Goal: Transaction & Acquisition: Book appointment/travel/reservation

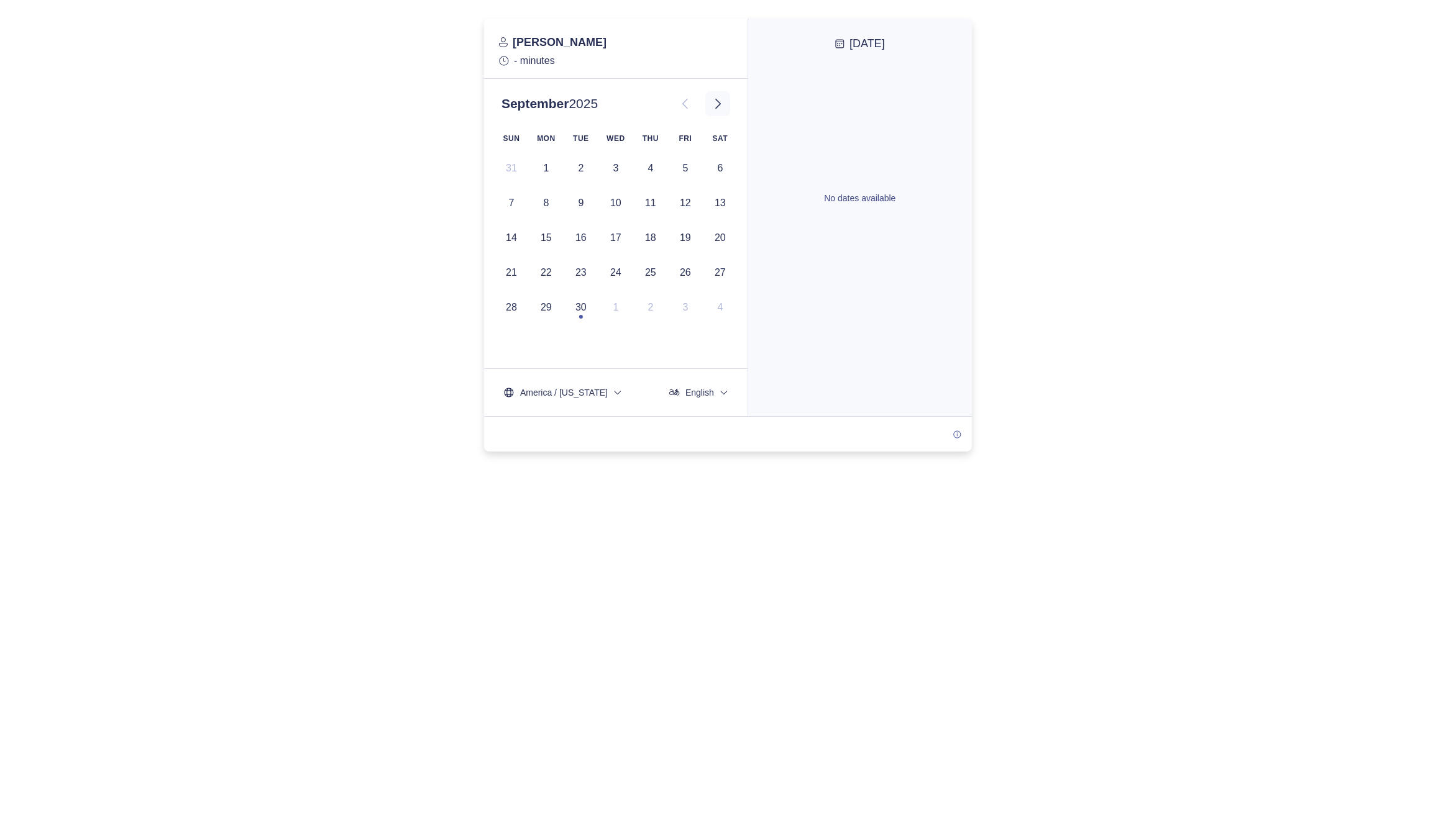
click at [721, 99] on icon at bounding box center [718, 104] width 15 height 15
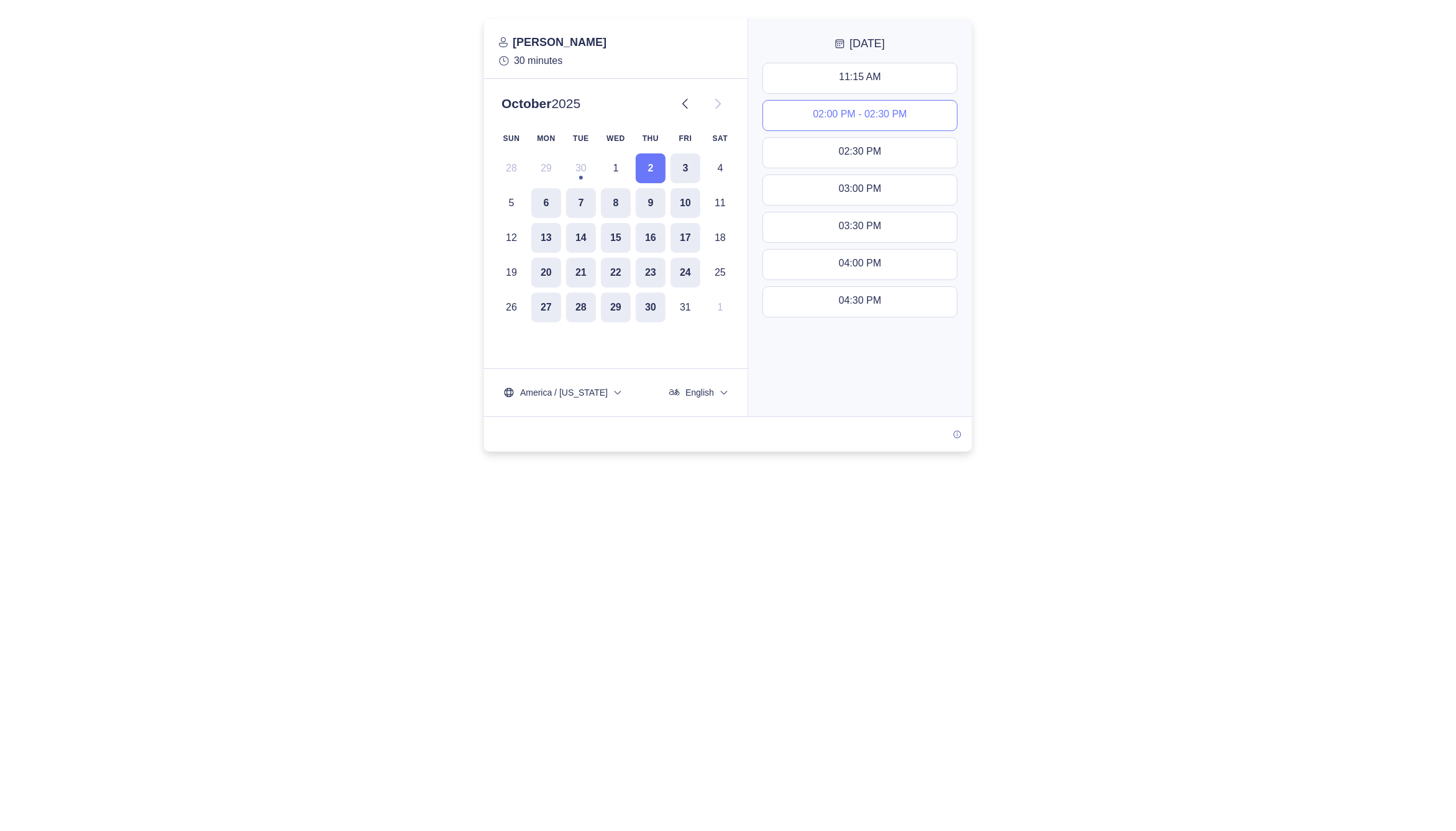
click at [823, 120] on div "02:00 PM - 02:30 PM" at bounding box center [860, 115] width 94 height 14
click at [813, 393] on button "Next" at bounding box center [860, 393] width 207 height 30
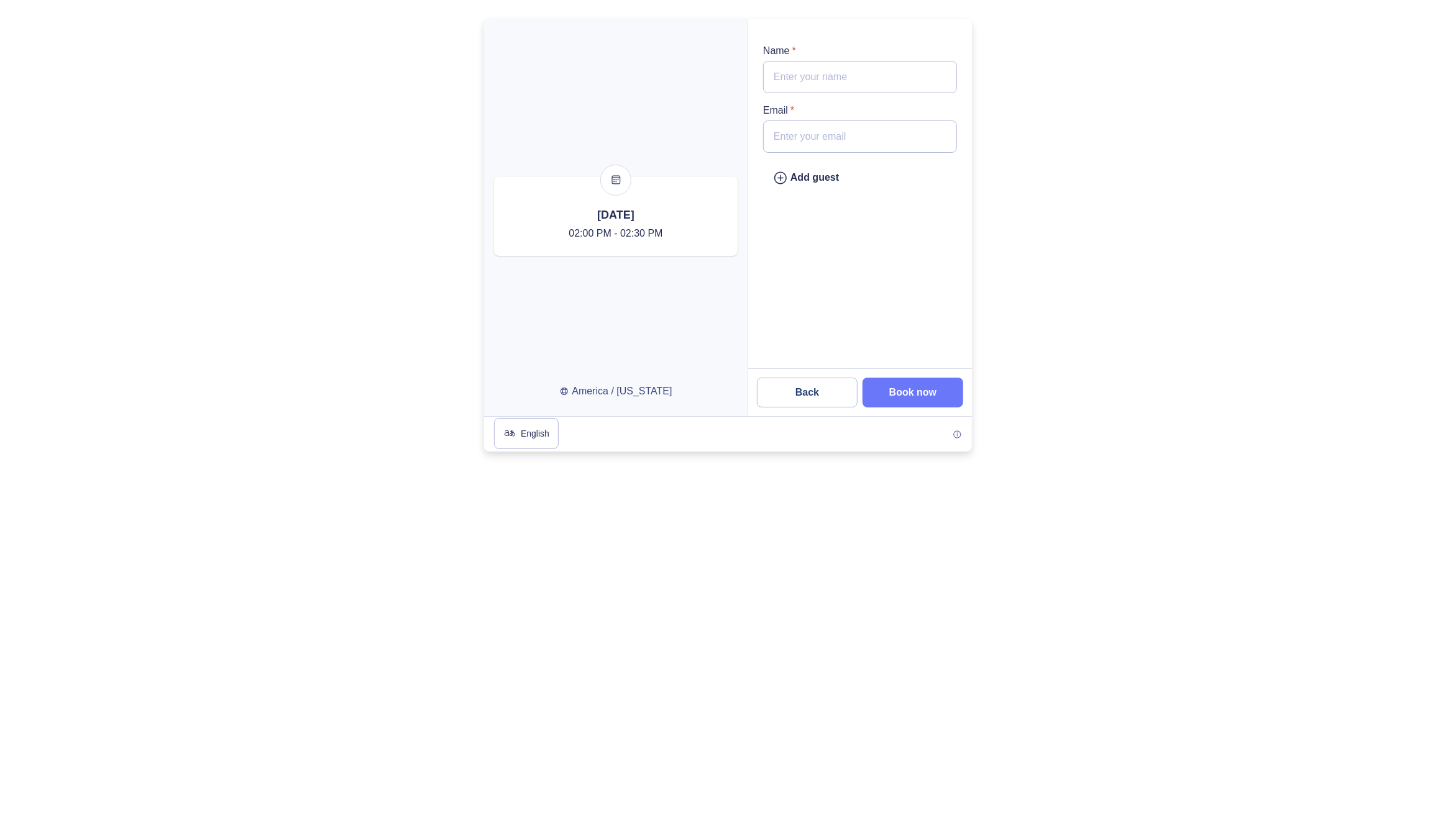
click at [830, 408] on div "Back Book now" at bounding box center [860, 392] width 224 height 48
click at [0, 0] on slot "Back" at bounding box center [0, 0] width 0 height 0
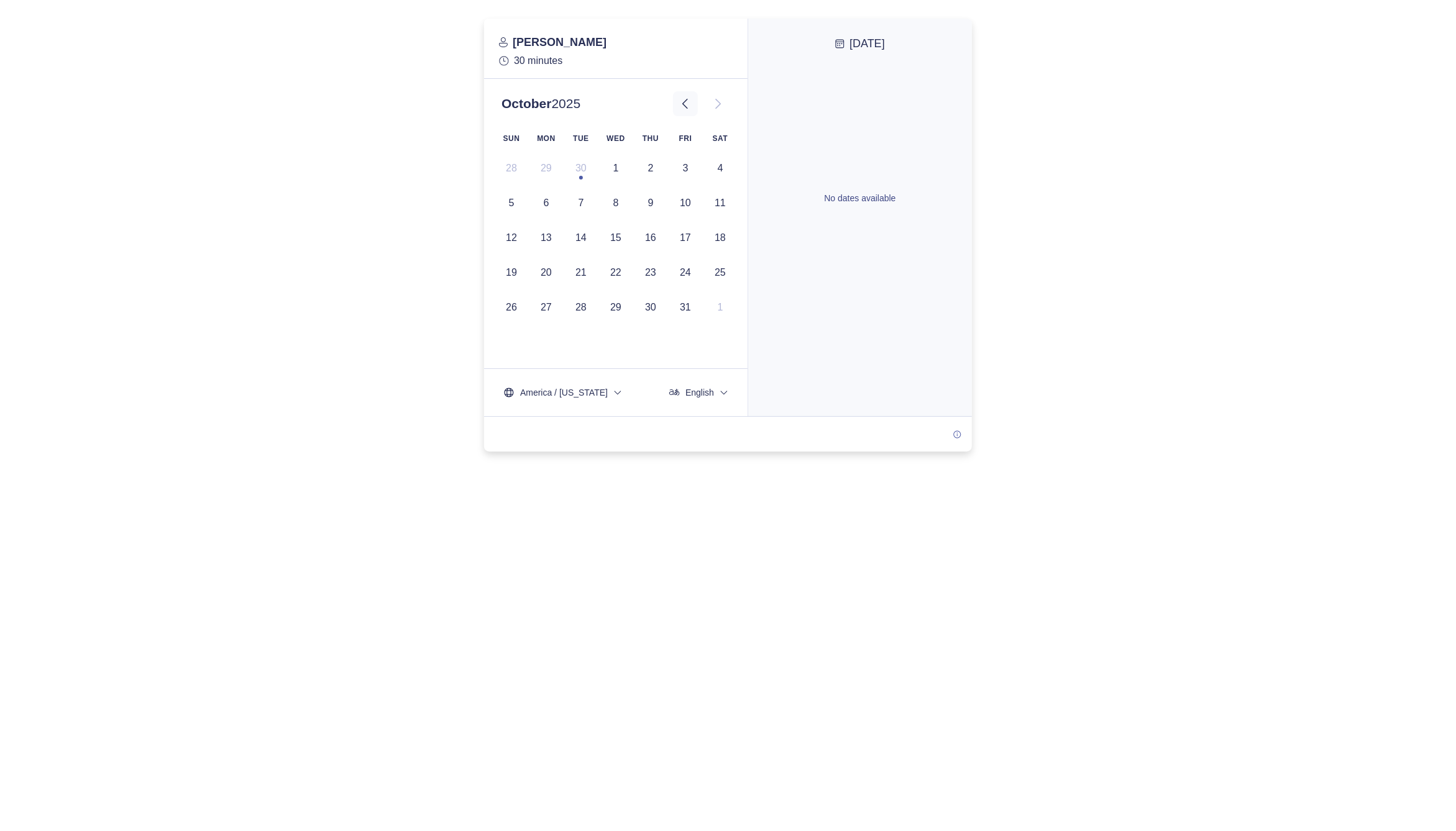
click at [683, 108] on icon at bounding box center [685, 104] width 15 height 15
click at [717, 104] on icon at bounding box center [718, 104] width 15 height 15
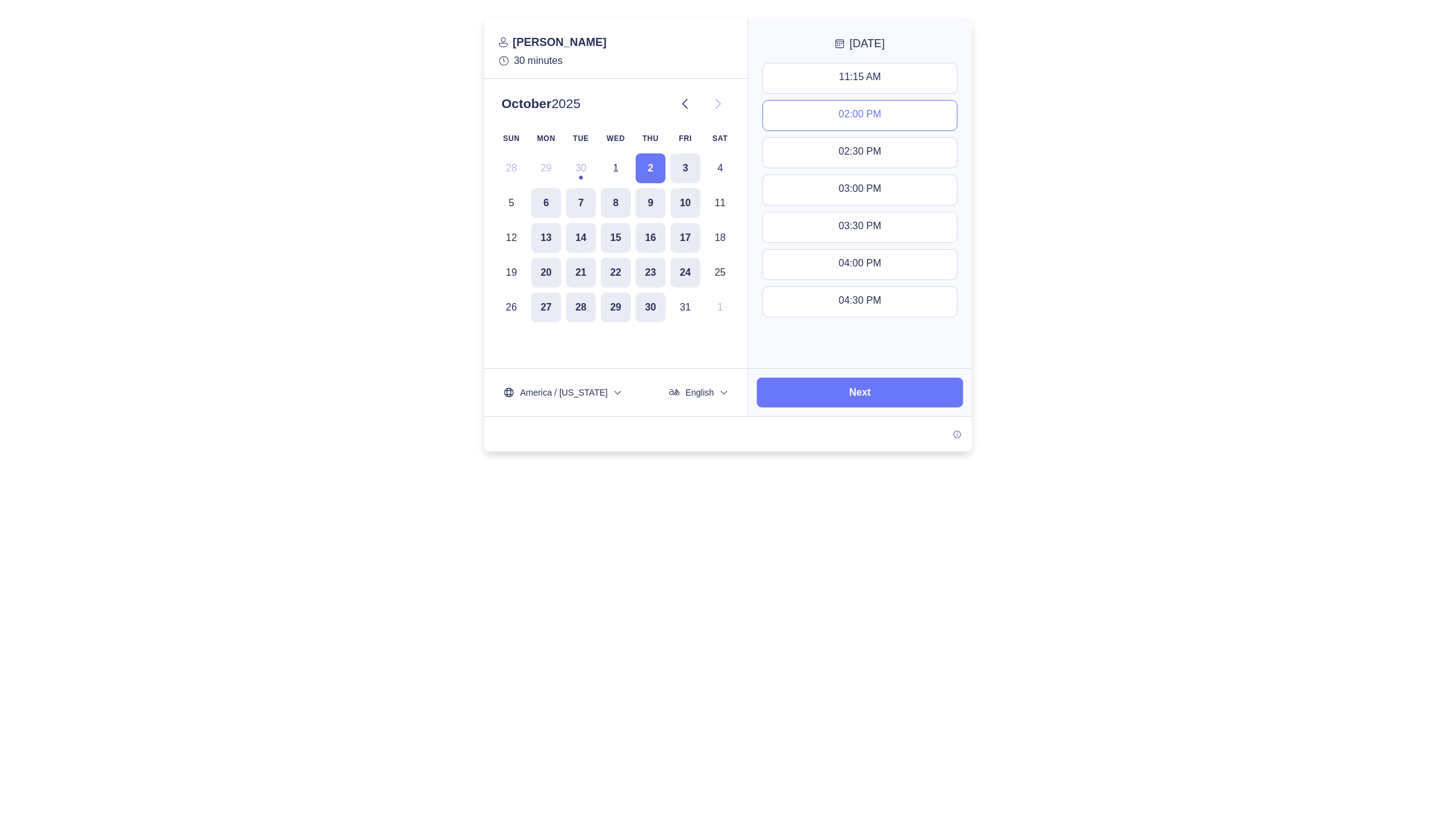
click at [881, 113] on div "02:00 PM" at bounding box center [860, 115] width 42 height 14
click at [887, 386] on button "Next" at bounding box center [860, 393] width 207 height 30
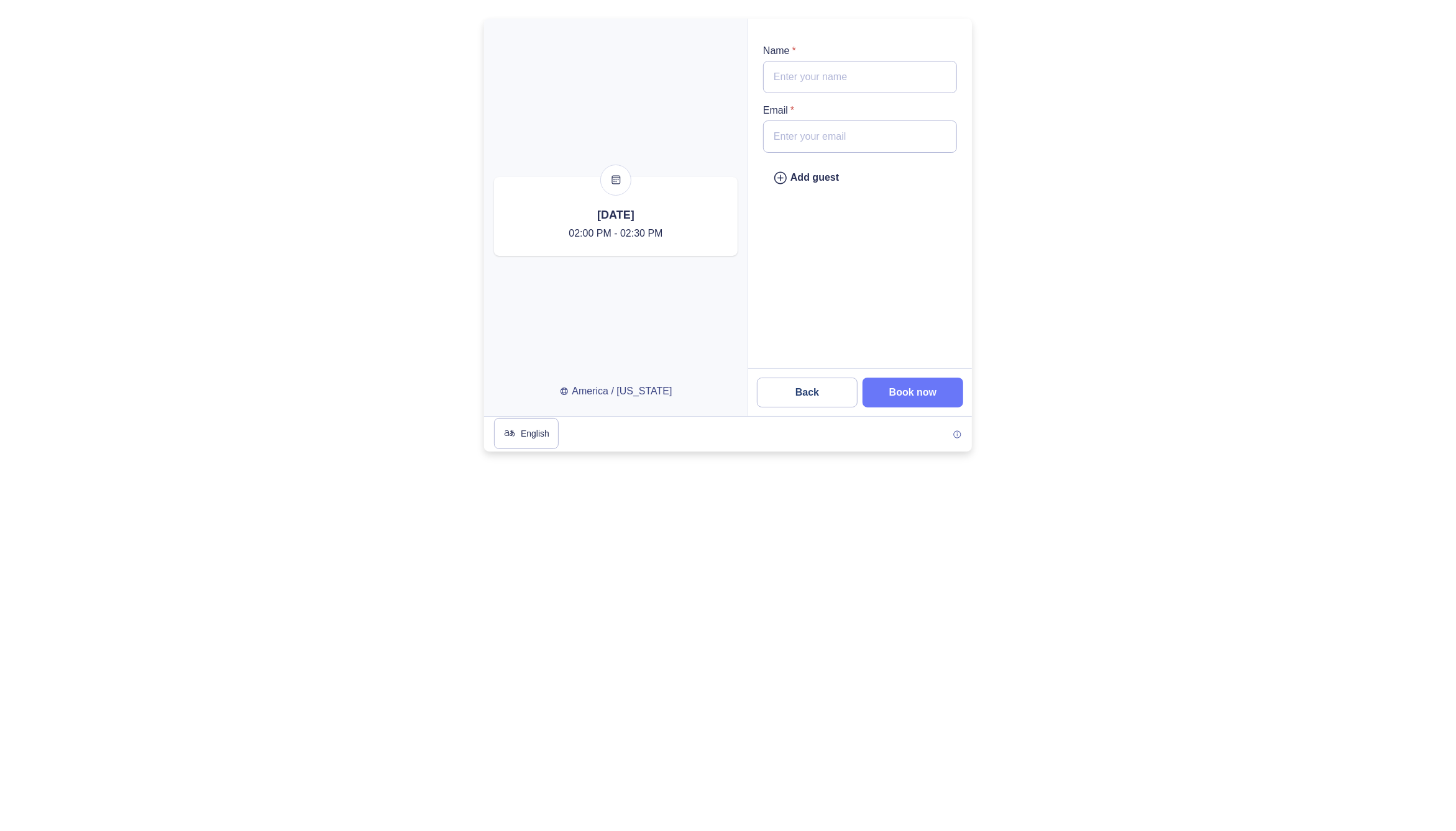
click at [809, 80] on input "Name *" at bounding box center [860, 76] width 194 height 32
type input "Megan"
type input "megan@motiva.net"
click at [906, 401] on button "Book now" at bounding box center [913, 393] width 101 height 30
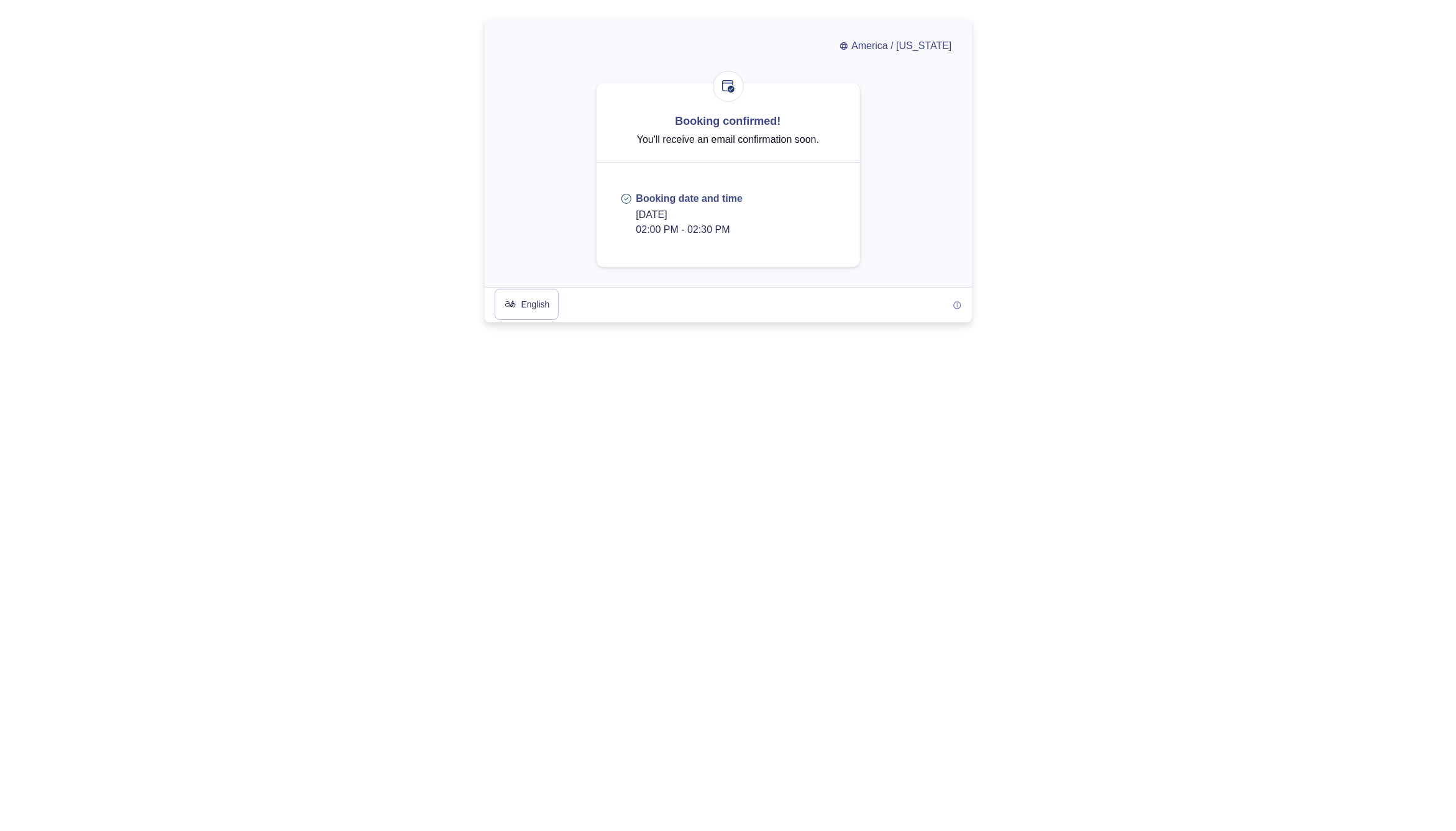
click at [349, 212] on div at bounding box center [728, 170] width 1456 height 304
